Goal: Information Seeking & Learning: Learn about a topic

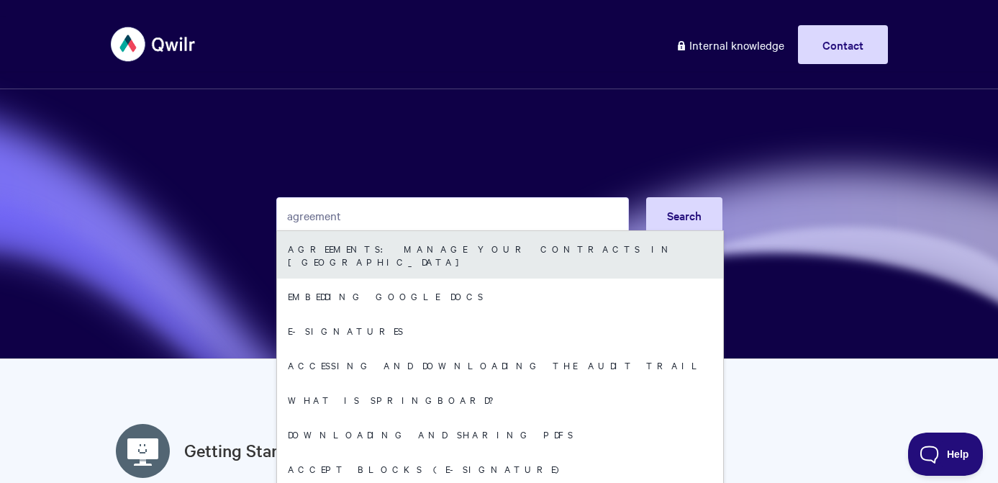
type input "agreement"
click at [353, 252] on link "Agreements: Manage your Contracts in [GEOGRAPHIC_DATA]" at bounding box center [500, 254] width 446 height 47
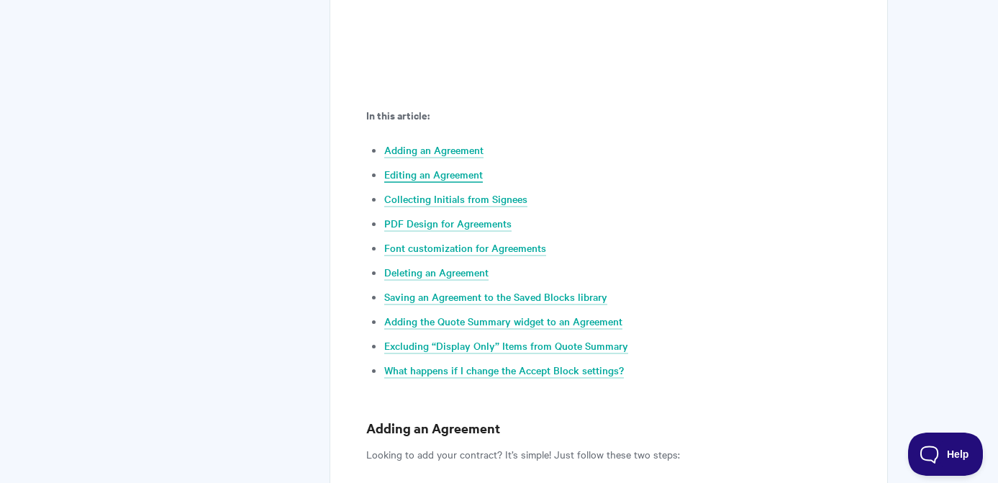
click at [434, 179] on link "Editing an Agreement" at bounding box center [433, 175] width 99 height 16
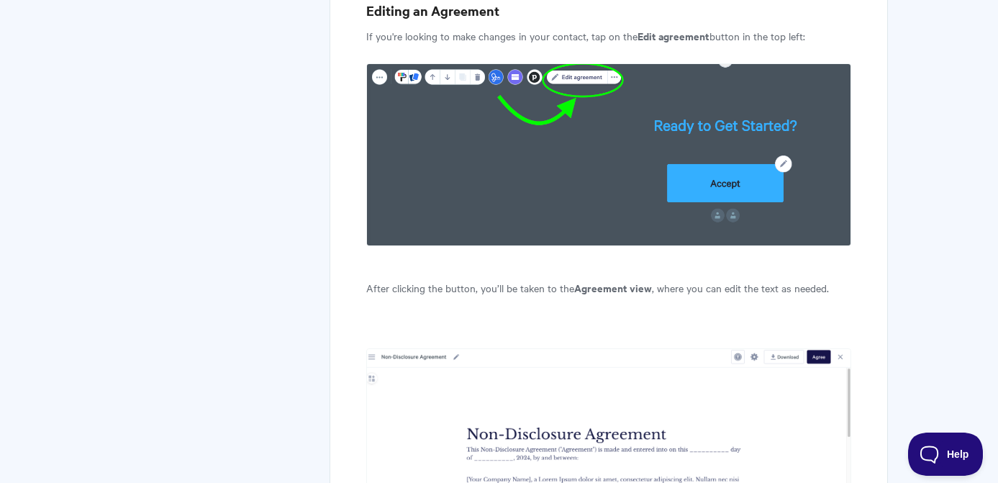
scroll to position [729, 0]
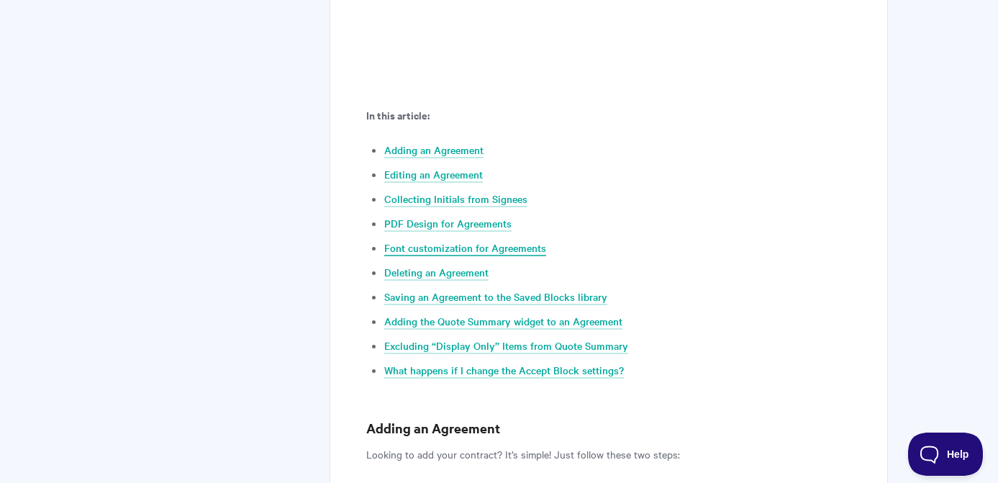
click at [414, 250] on link "Font customization for Agreements" at bounding box center [465, 248] width 162 height 16
